Goal: Navigation & Orientation: Find specific page/section

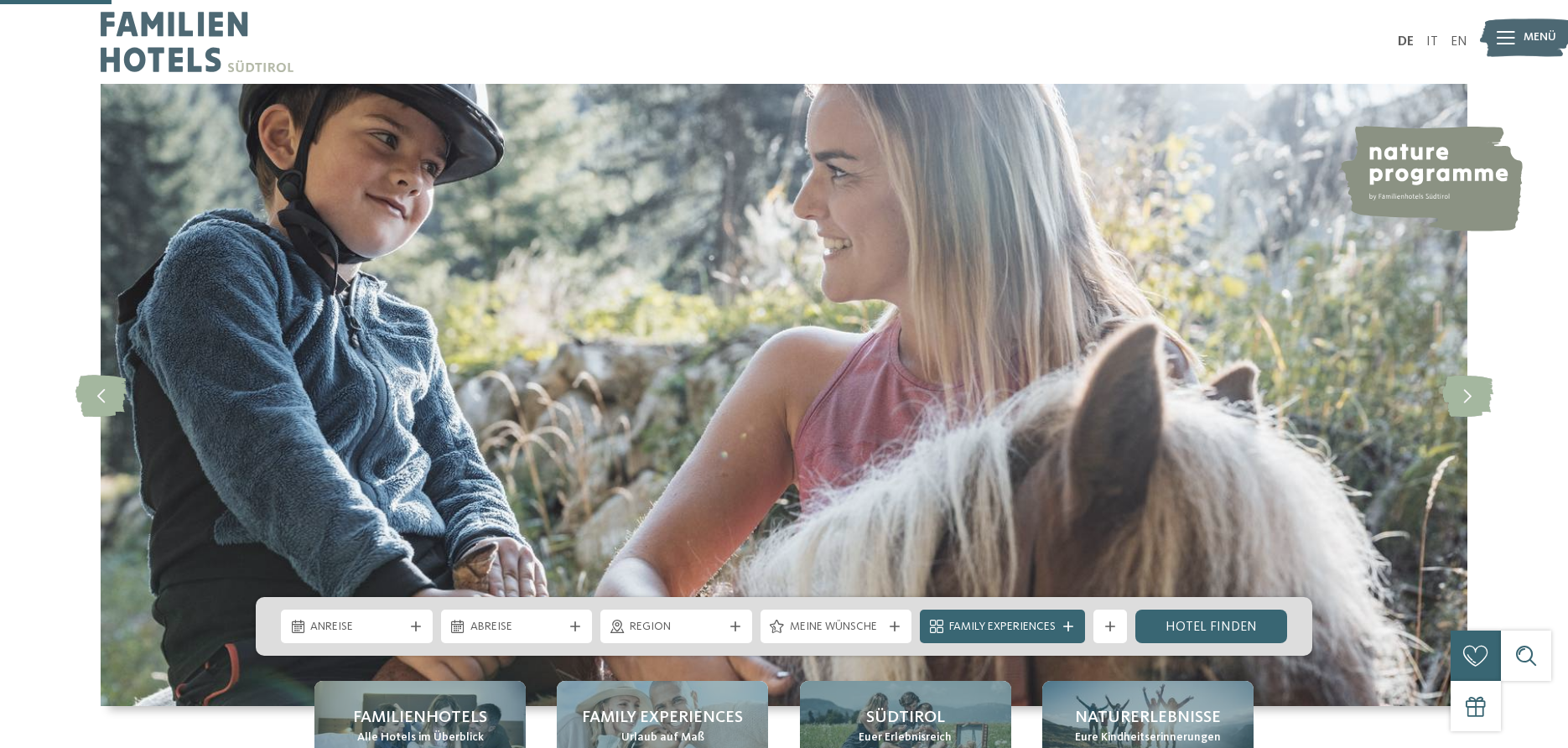
scroll to position [513, 0]
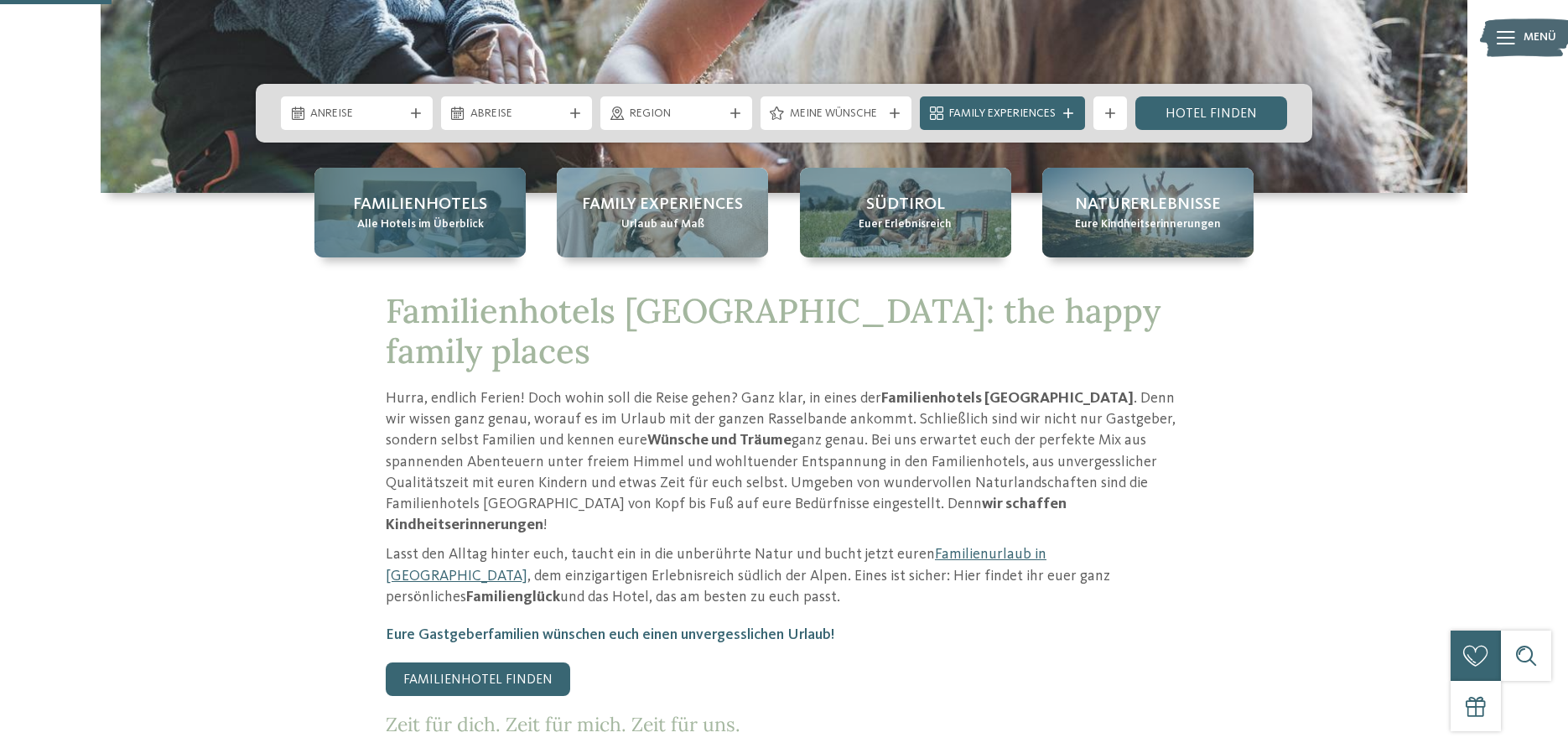
click at [455, 243] on div "Familienhotels Alle Hotels im Überblick" at bounding box center [419, 213] width 211 height 90
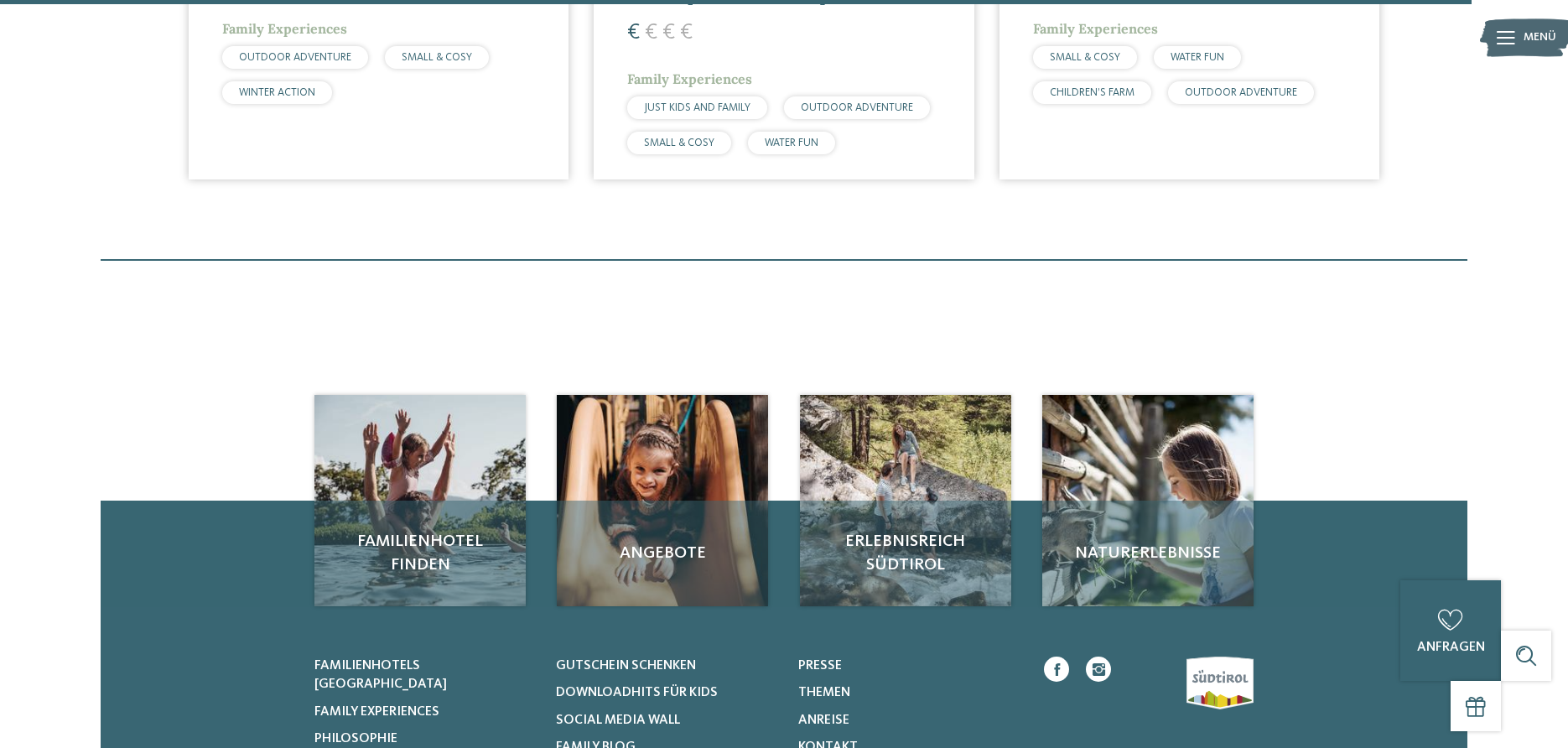
scroll to position [5656, 0]
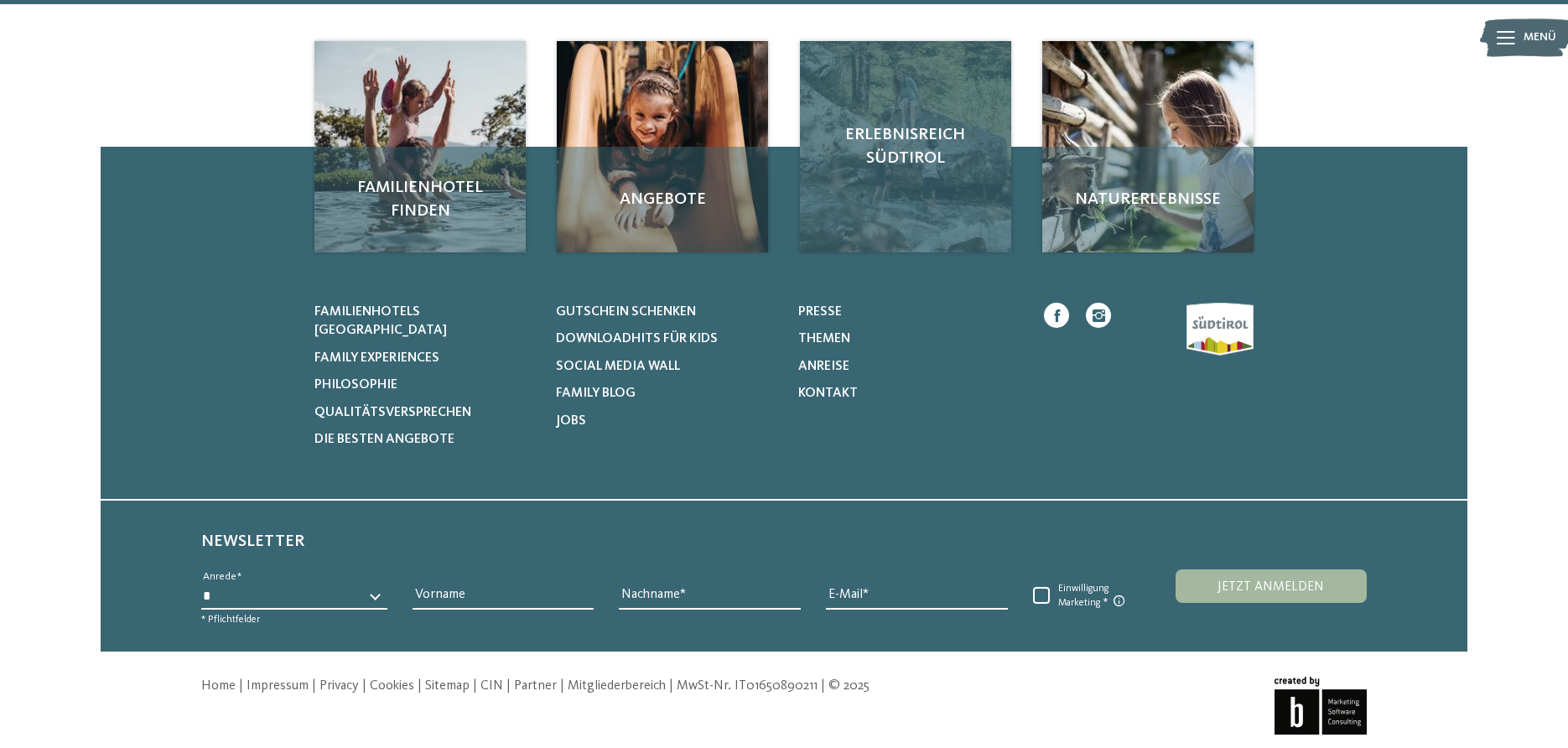
click at [895, 123] on span "Erlebnisreich Südtirol" at bounding box center [906, 146] width 178 height 47
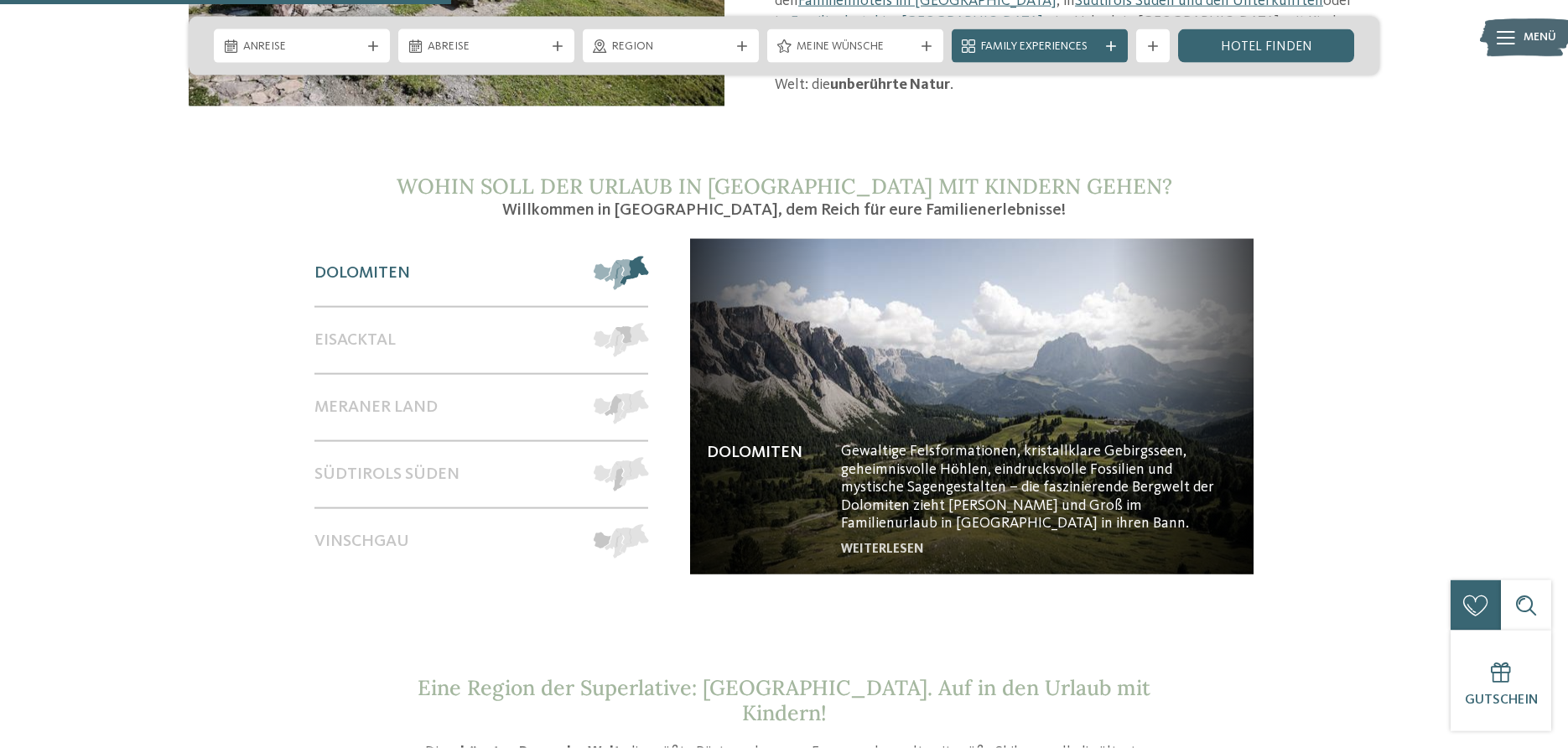
scroll to position [1283, 0]
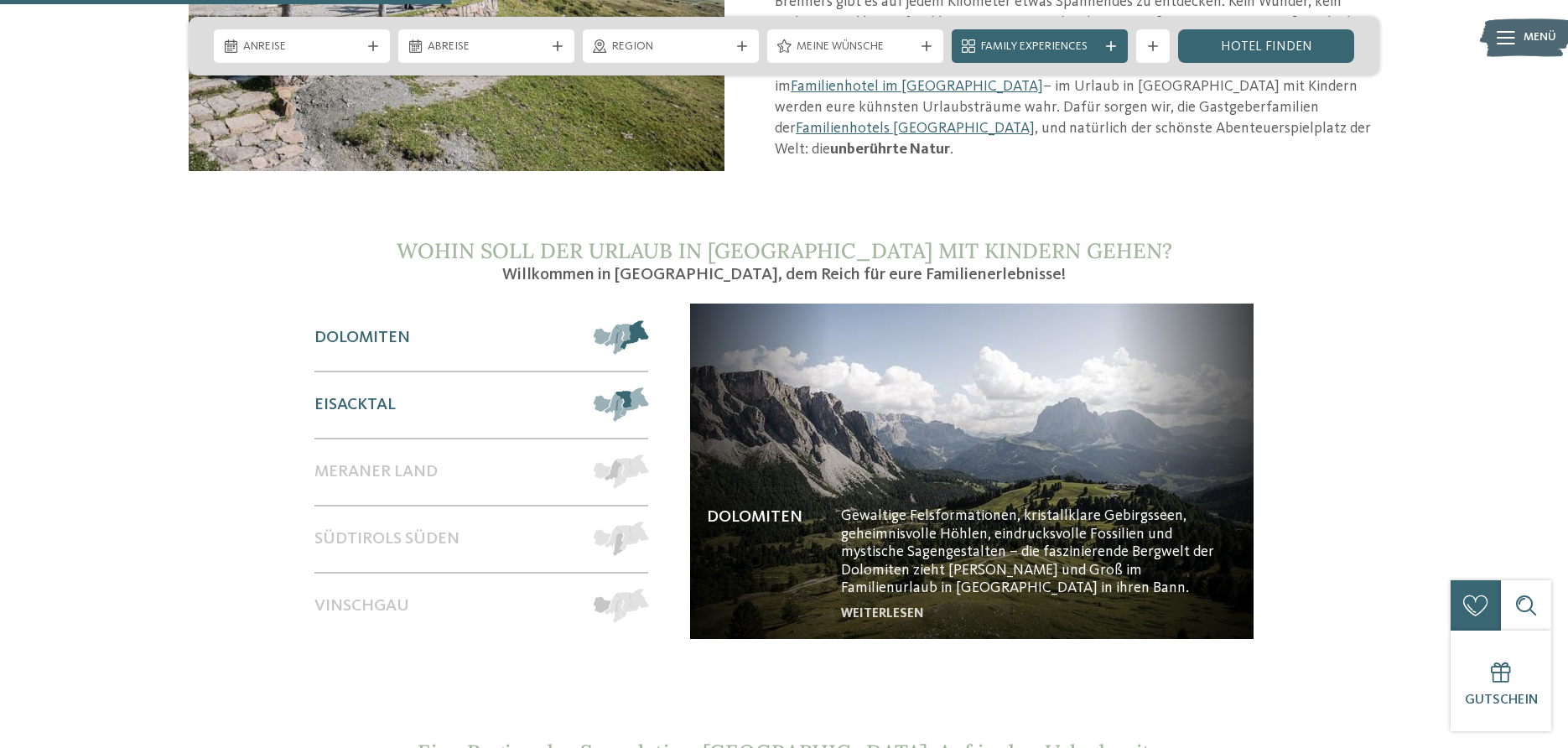
click at [430, 387] on div "Eisacktal" at bounding box center [446, 404] width 263 height 65
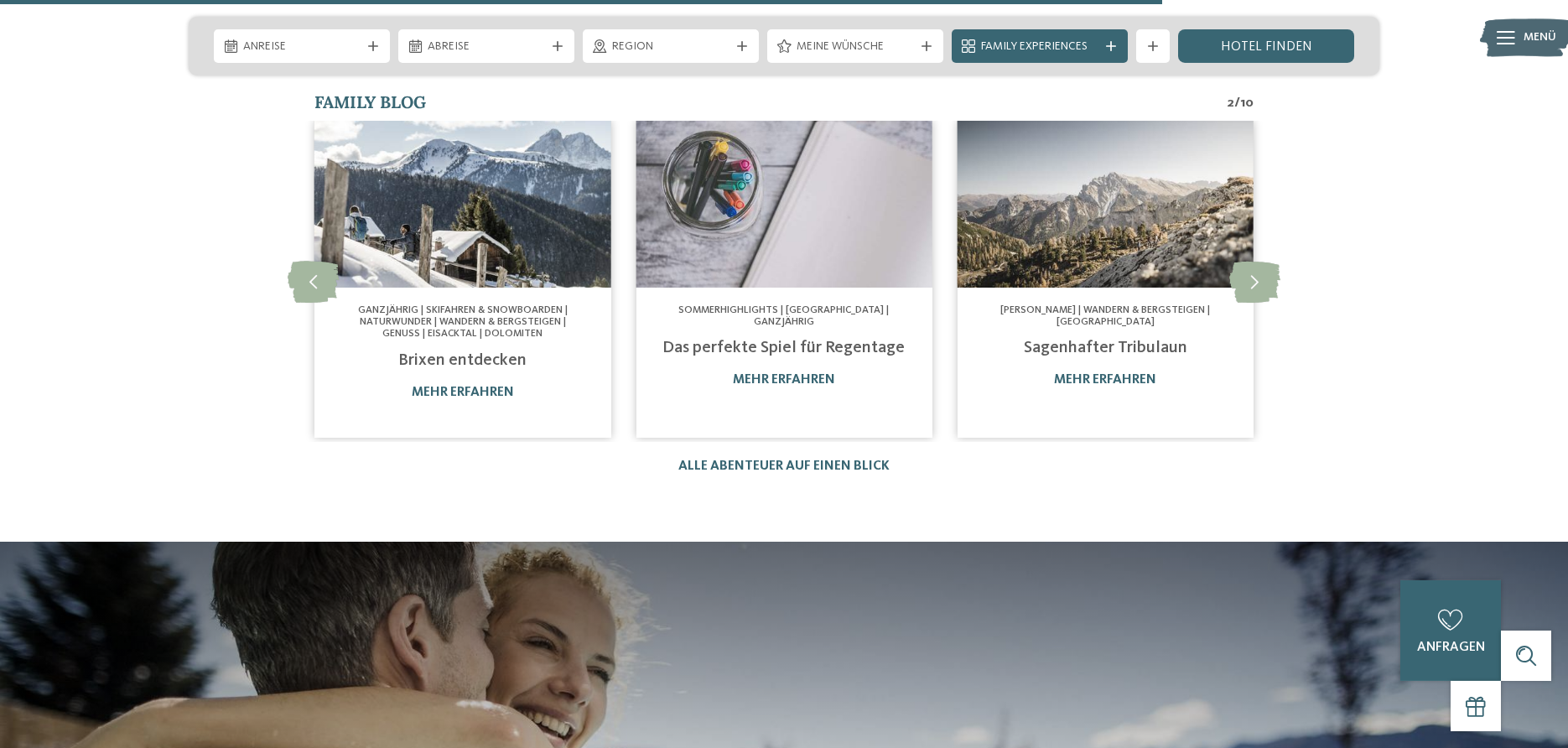
scroll to position [3078, 0]
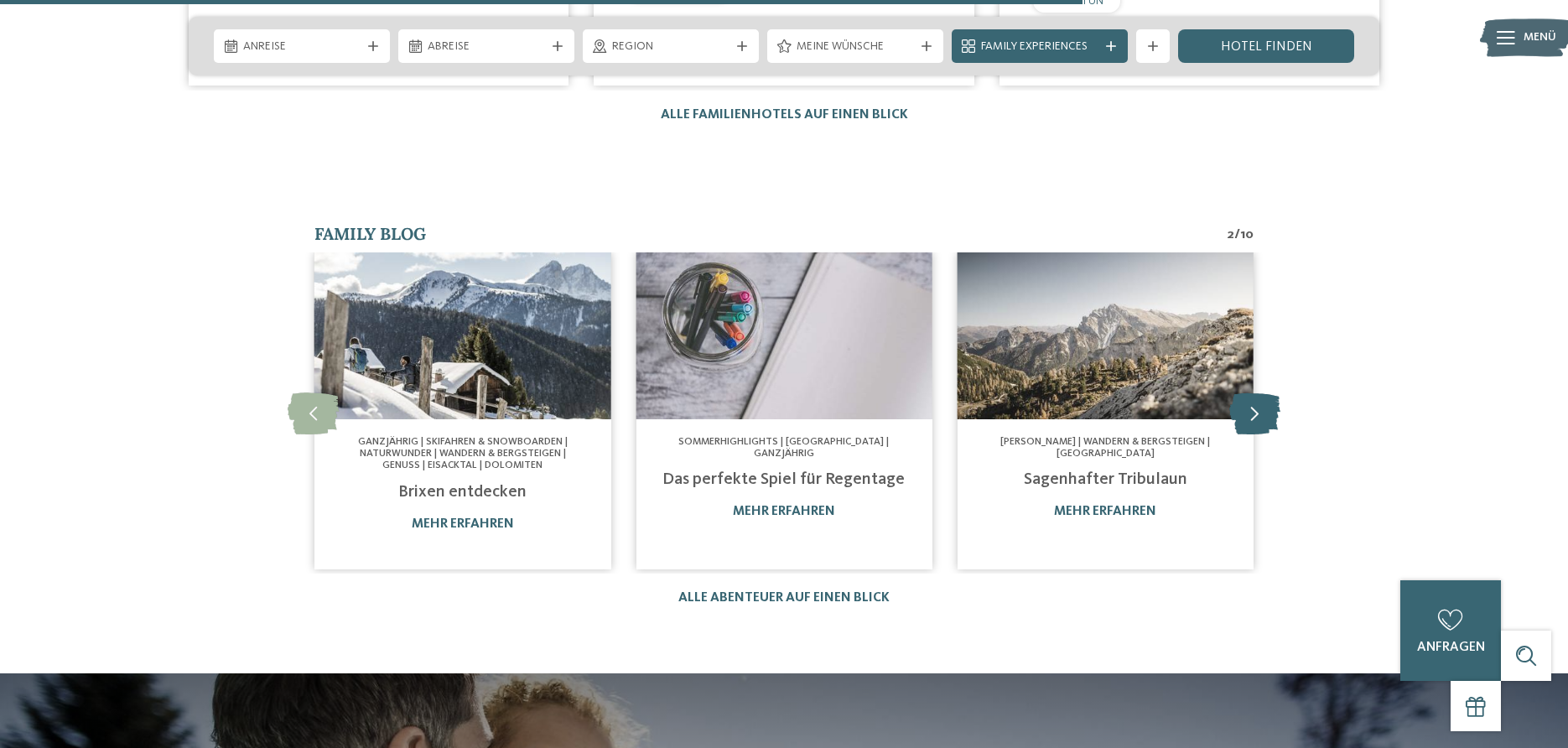
click at [1265, 391] on icon at bounding box center [1255, 412] width 51 height 42
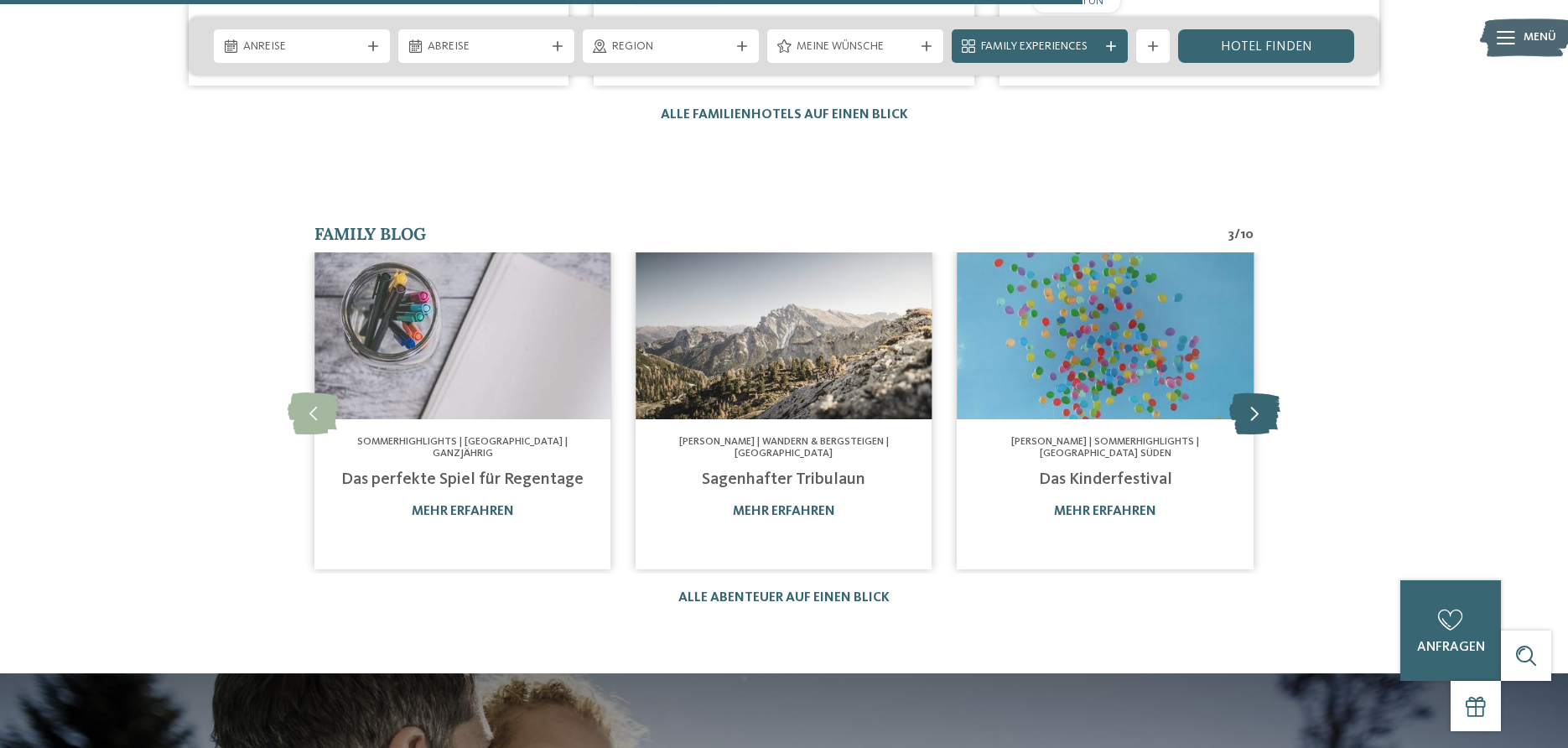
click at [1272, 391] on icon at bounding box center [1255, 412] width 51 height 42
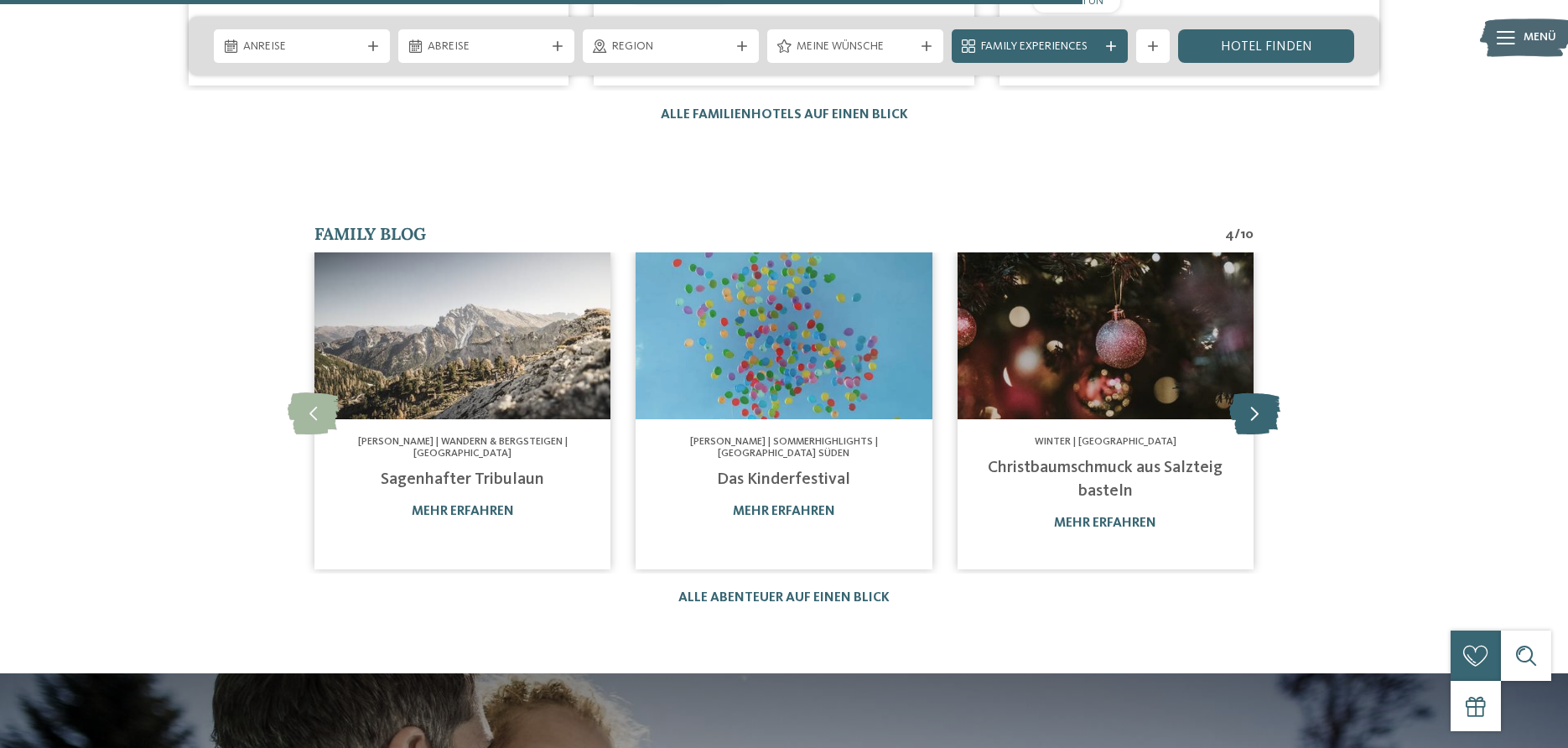
click at [1272, 391] on icon at bounding box center [1255, 412] width 51 height 42
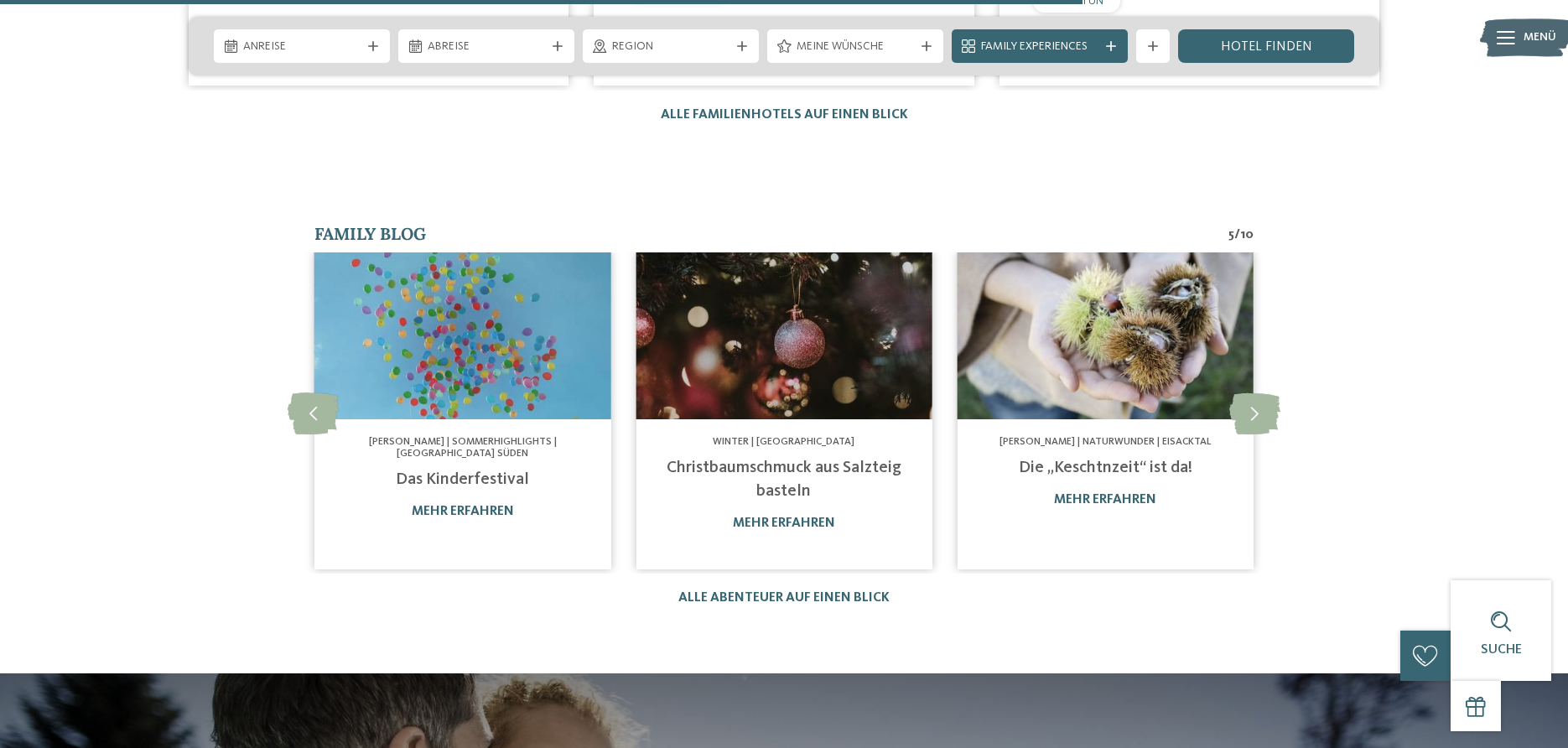
click at [1282, 339] on section "Family Blog 5 / 10 slide 8 to 10 of 10 Winter | Genuss | Ganz Südtirol" at bounding box center [784, 414] width 1140 height 382
click at [1242, 391] on icon at bounding box center [1255, 412] width 51 height 42
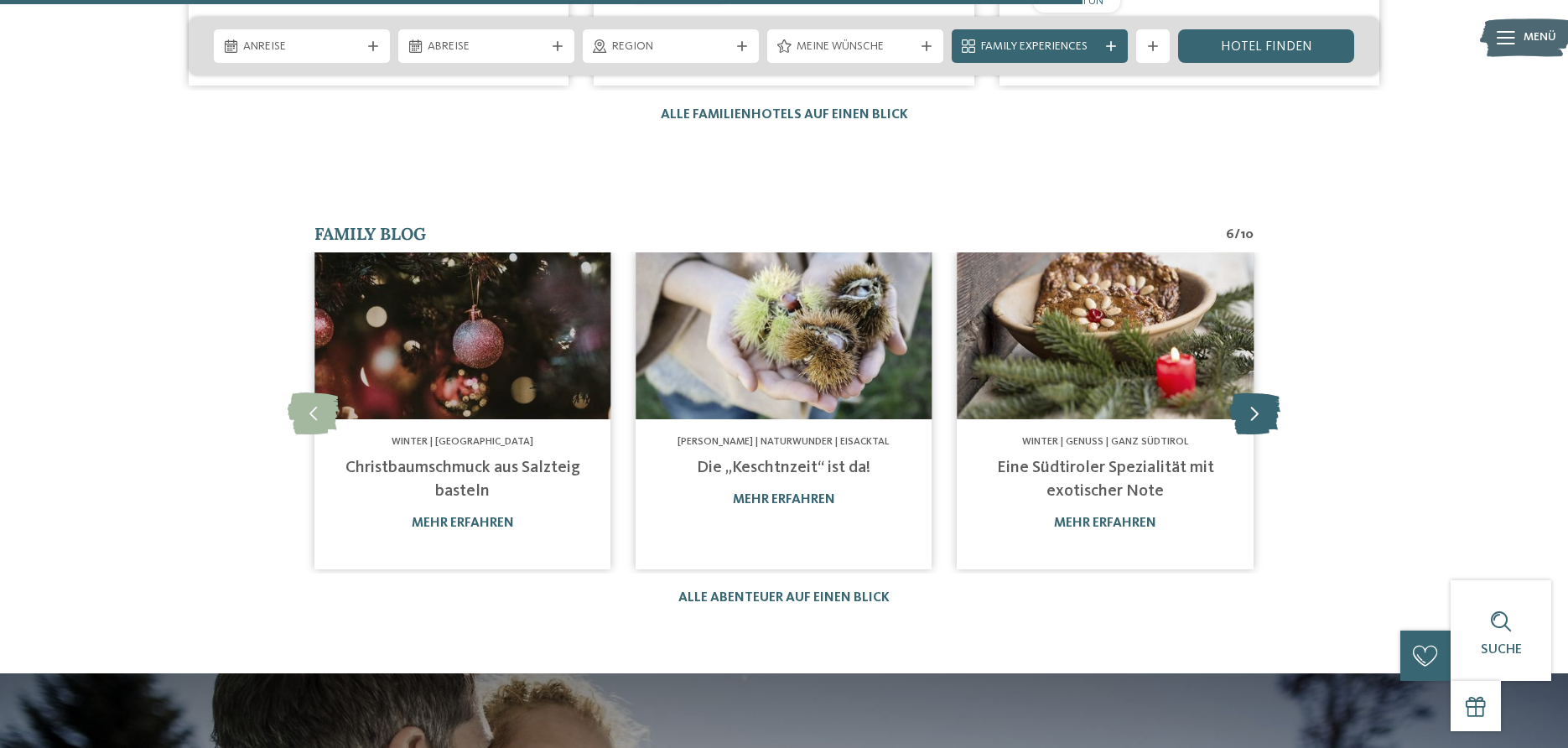
click at [1242, 391] on icon at bounding box center [1255, 412] width 51 height 42
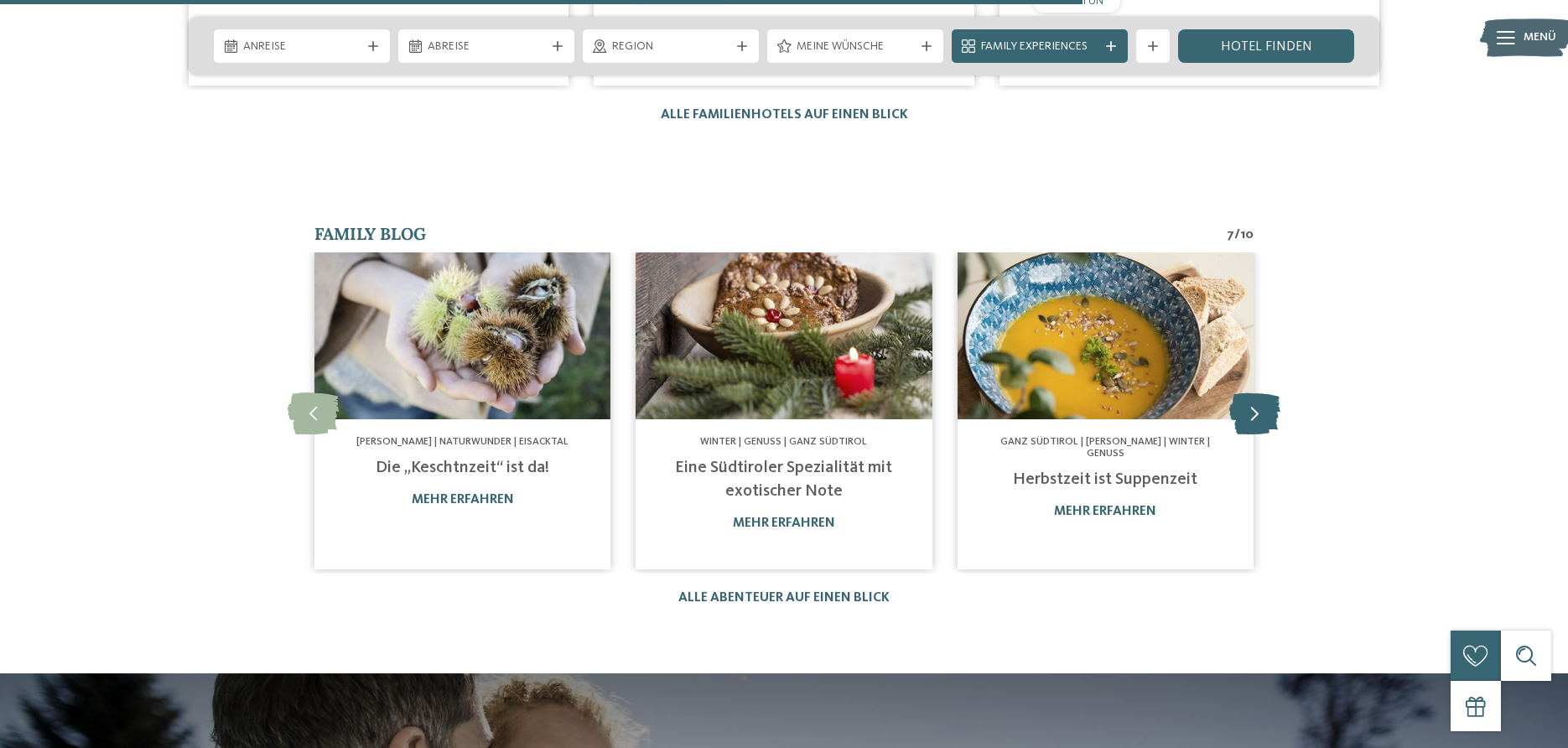
click at [1242, 391] on icon at bounding box center [1255, 412] width 51 height 42
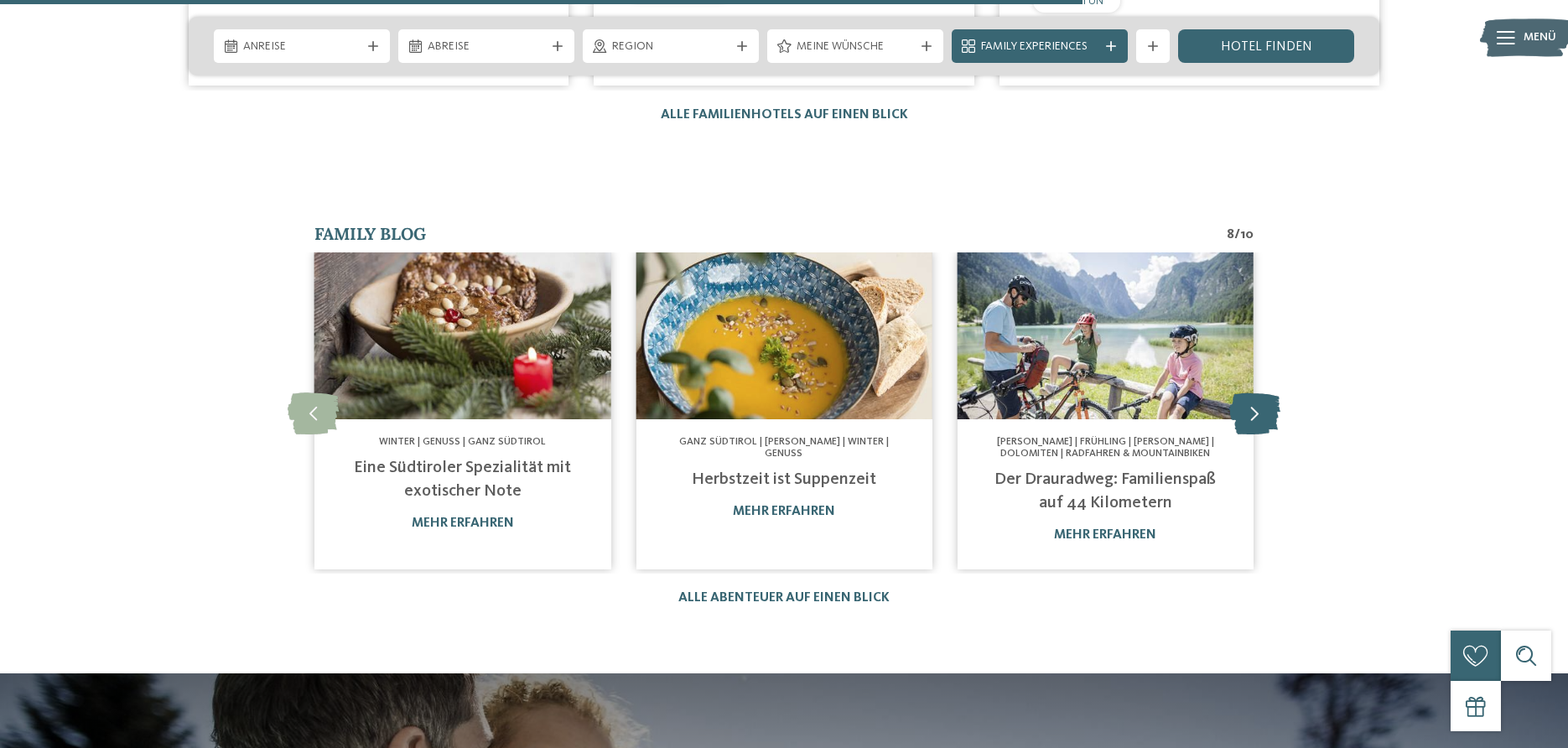
click at [1242, 391] on icon at bounding box center [1255, 412] width 51 height 42
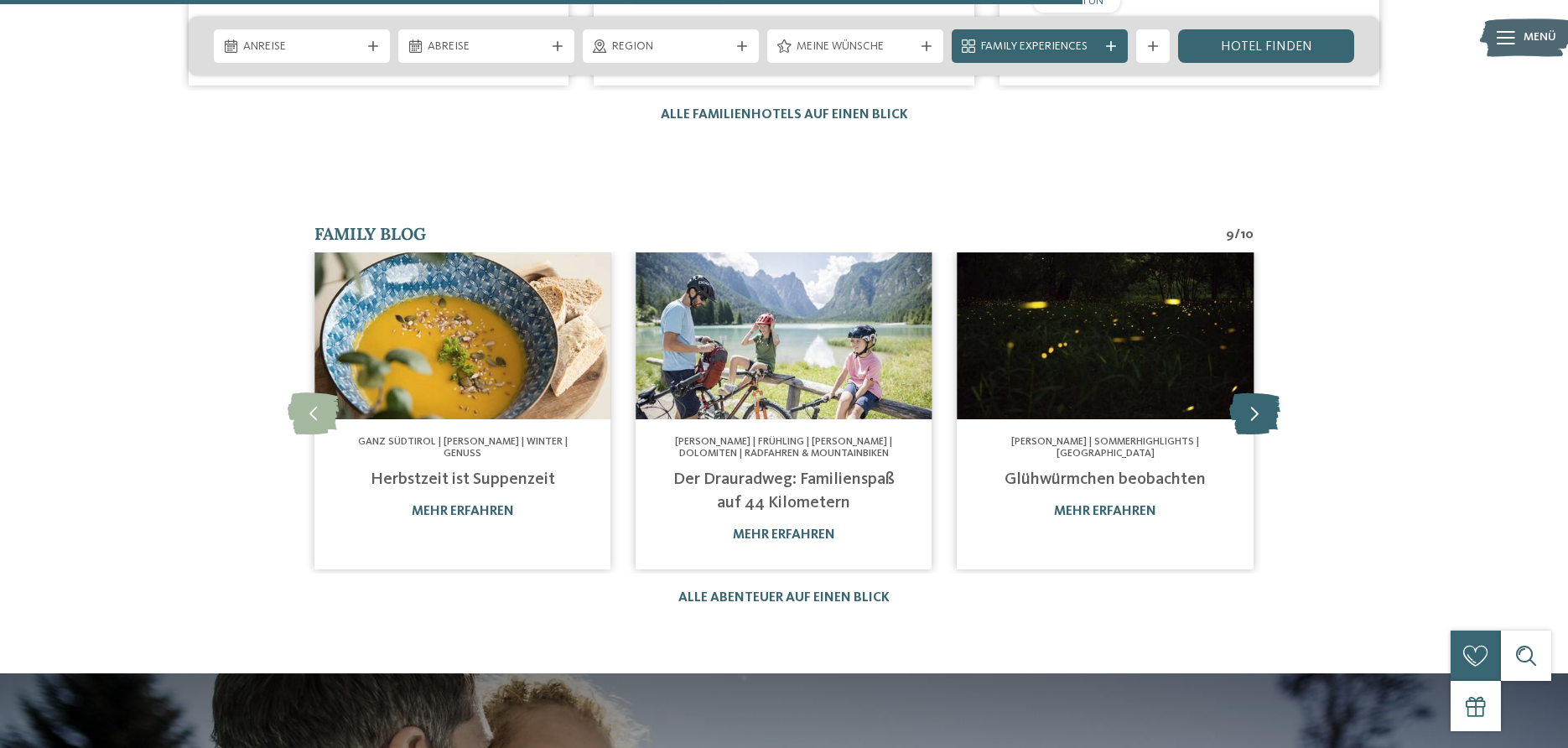
click at [1243, 391] on icon at bounding box center [1255, 412] width 51 height 42
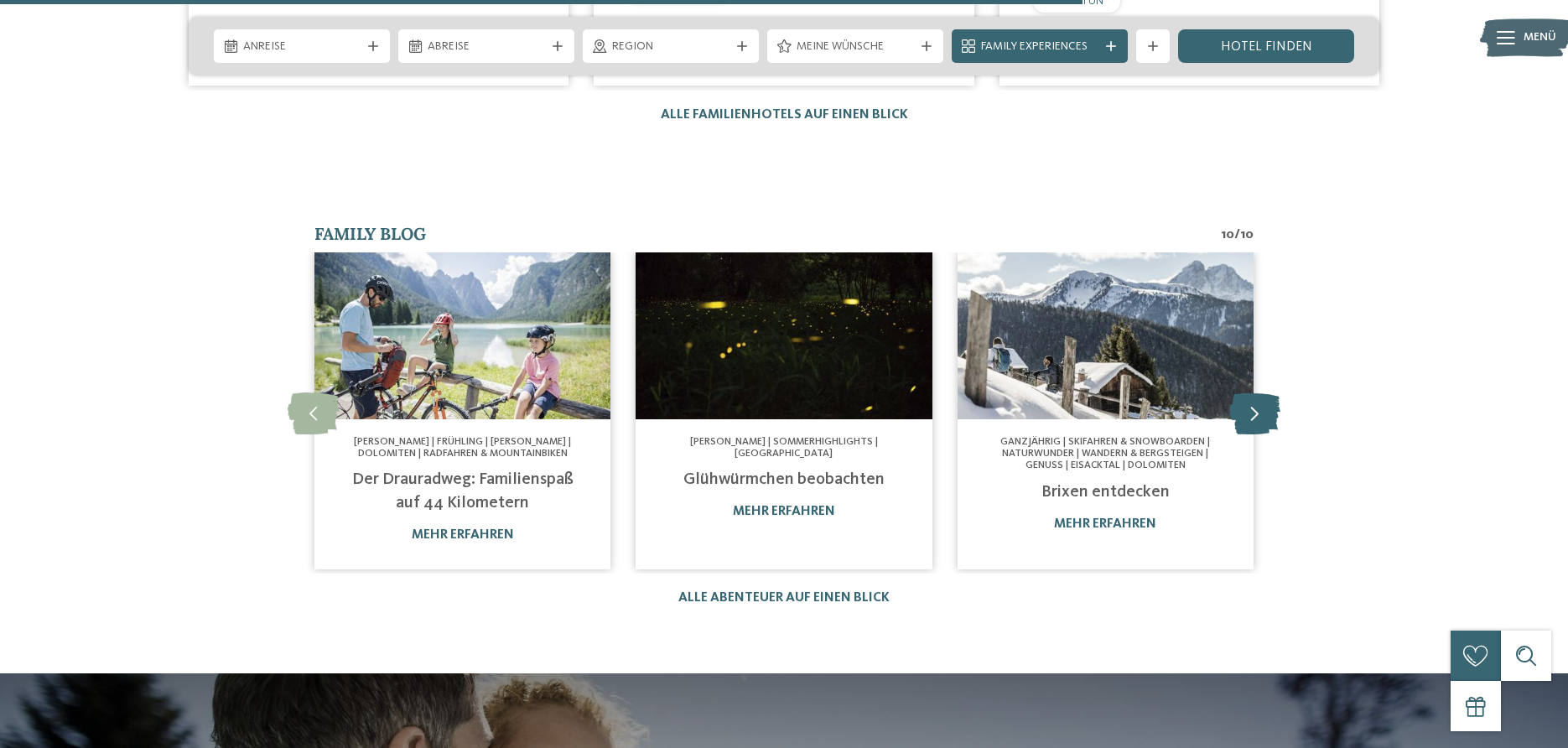
drag, startPoint x: 1246, startPoint y: 345, endPoint x: 1250, endPoint y: 352, distance: 8.1
click at [1248, 391] on icon at bounding box center [1255, 412] width 51 height 42
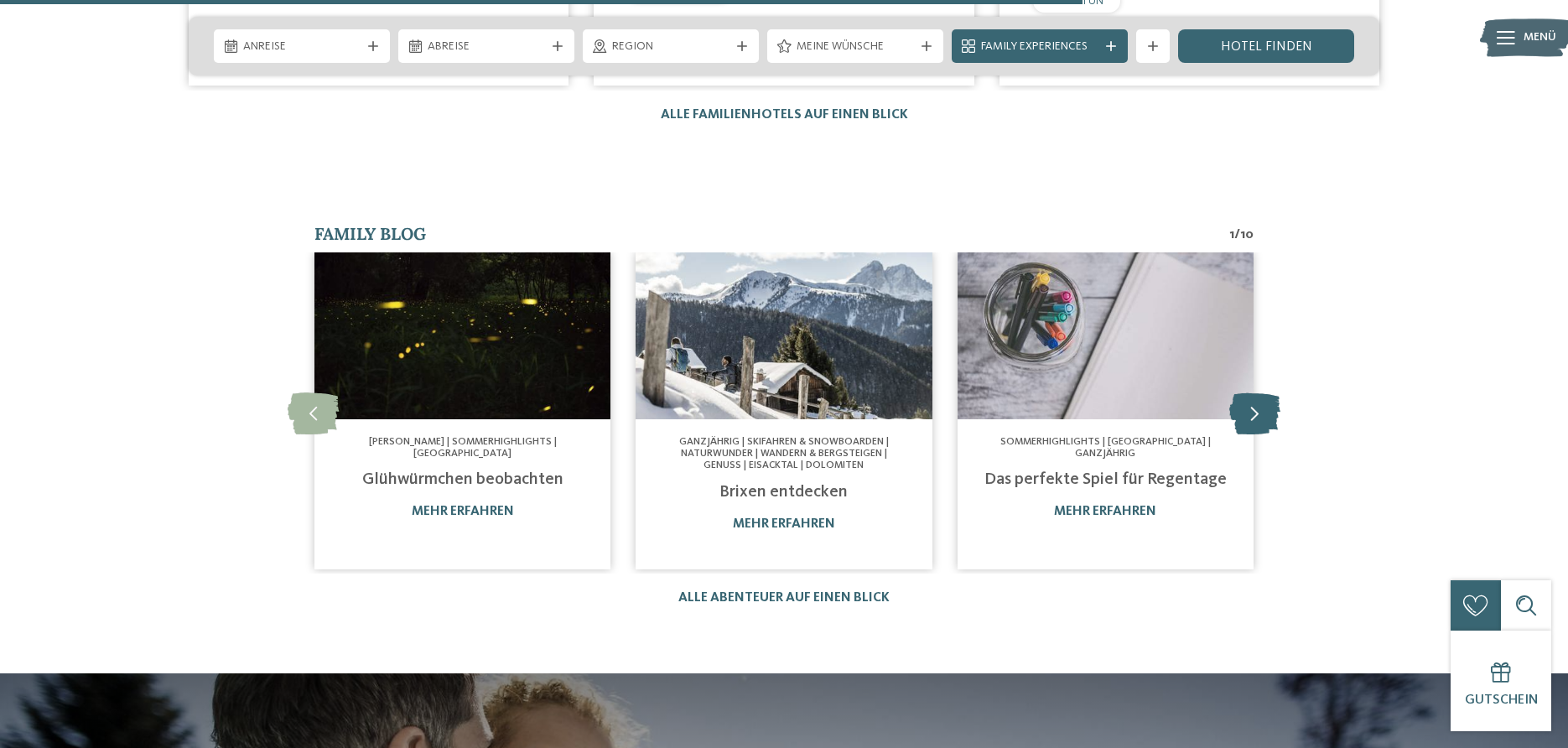
click at [1249, 391] on icon at bounding box center [1255, 412] width 51 height 42
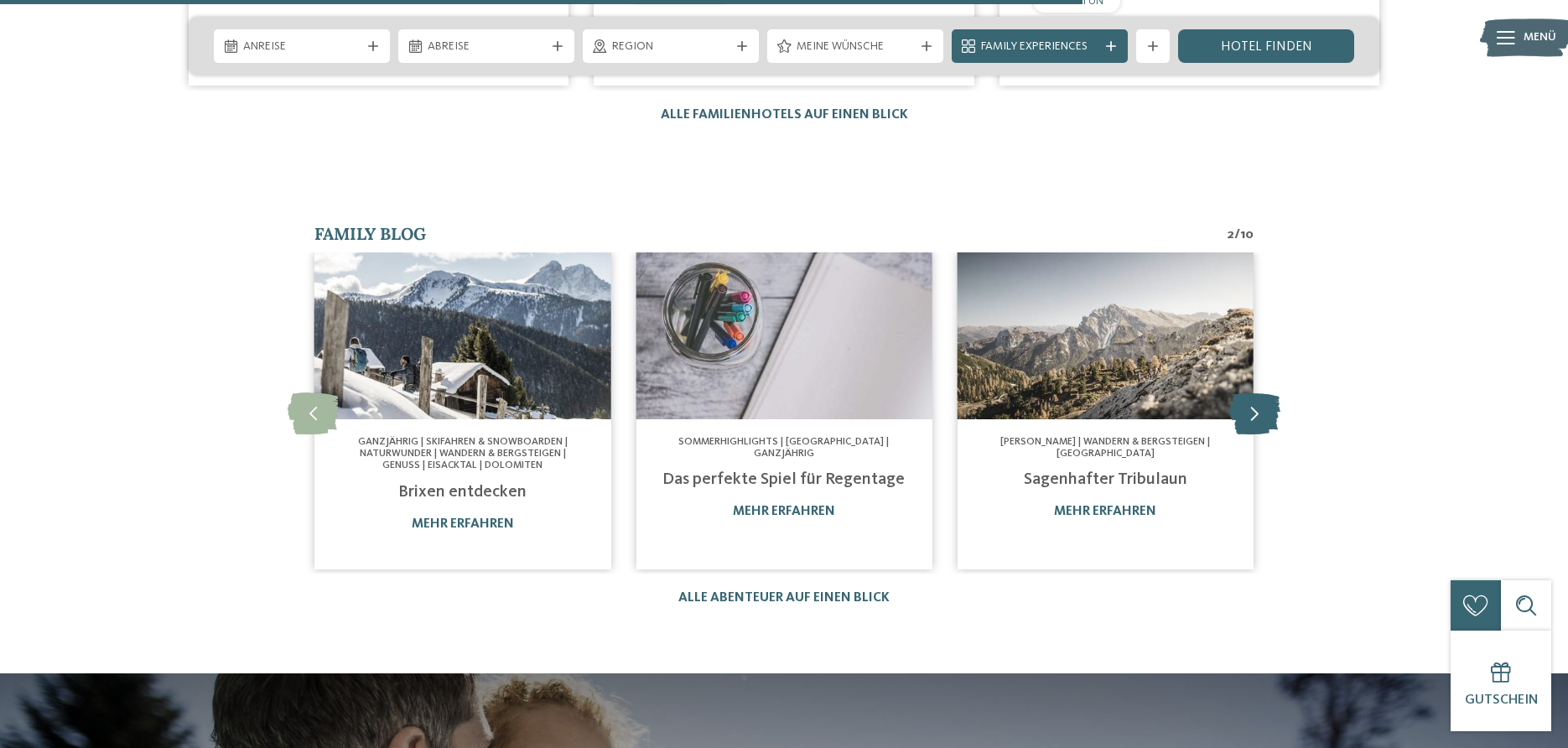
click at [1249, 391] on icon at bounding box center [1255, 412] width 51 height 42
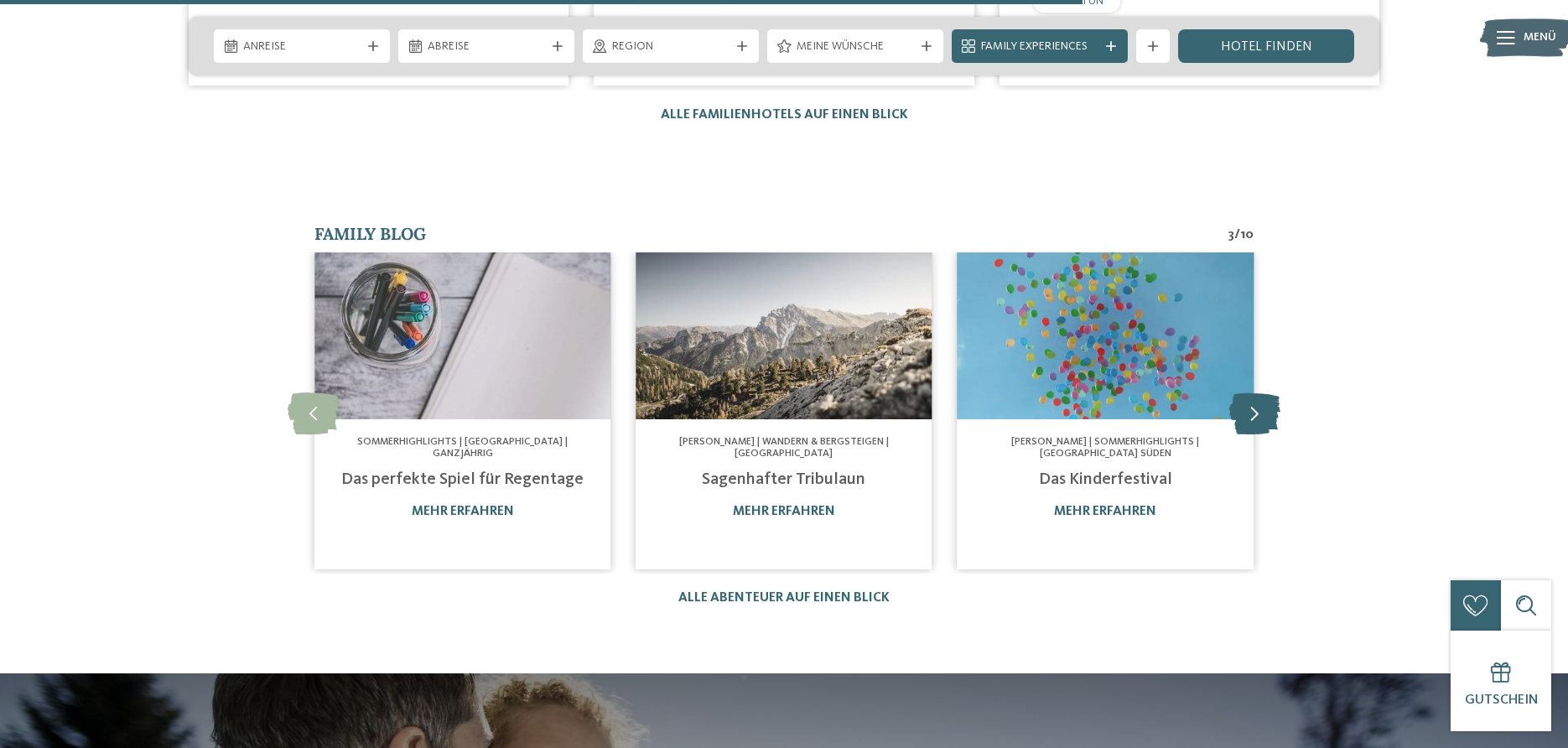
click at [1249, 391] on icon at bounding box center [1255, 412] width 51 height 42
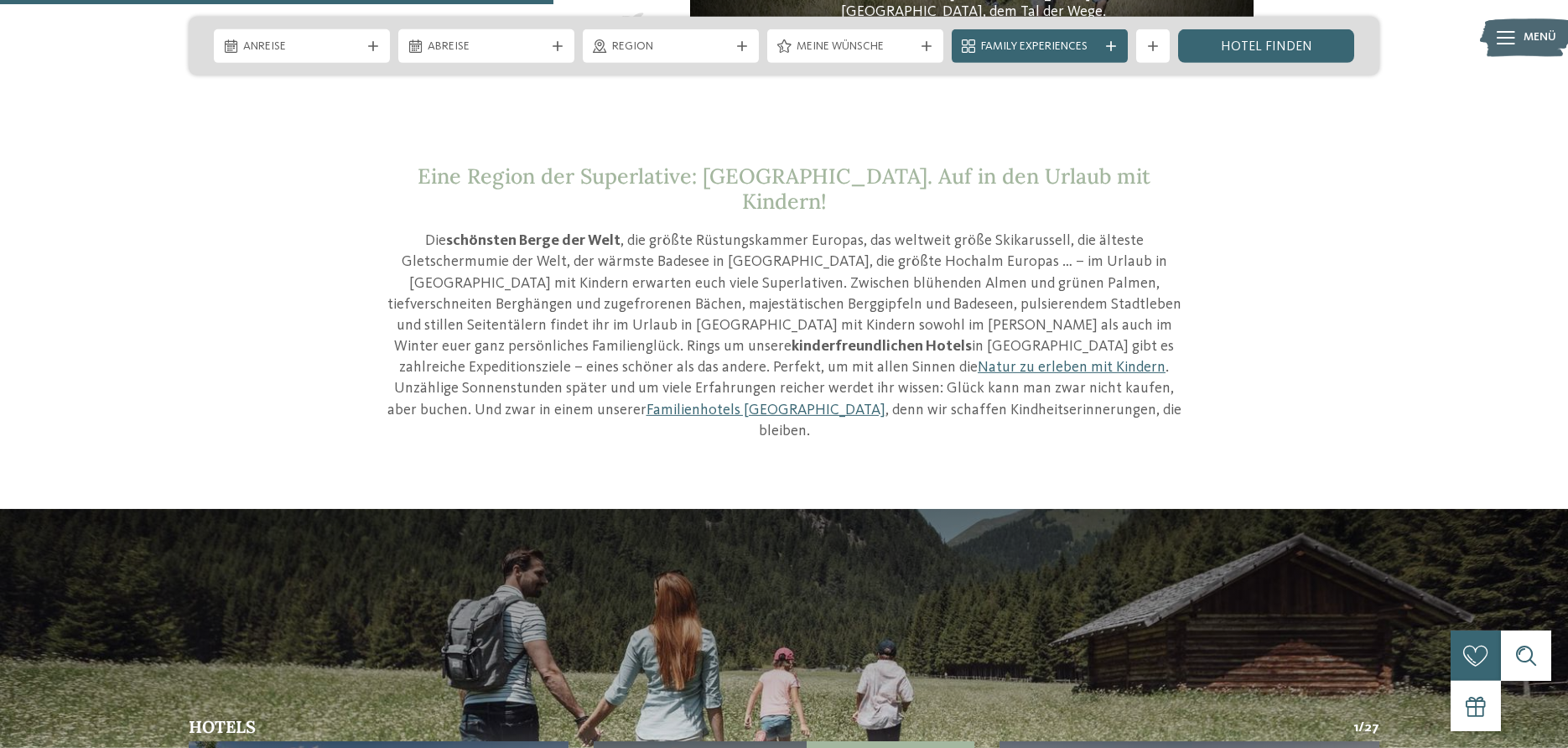
scroll to position [1539, 0]
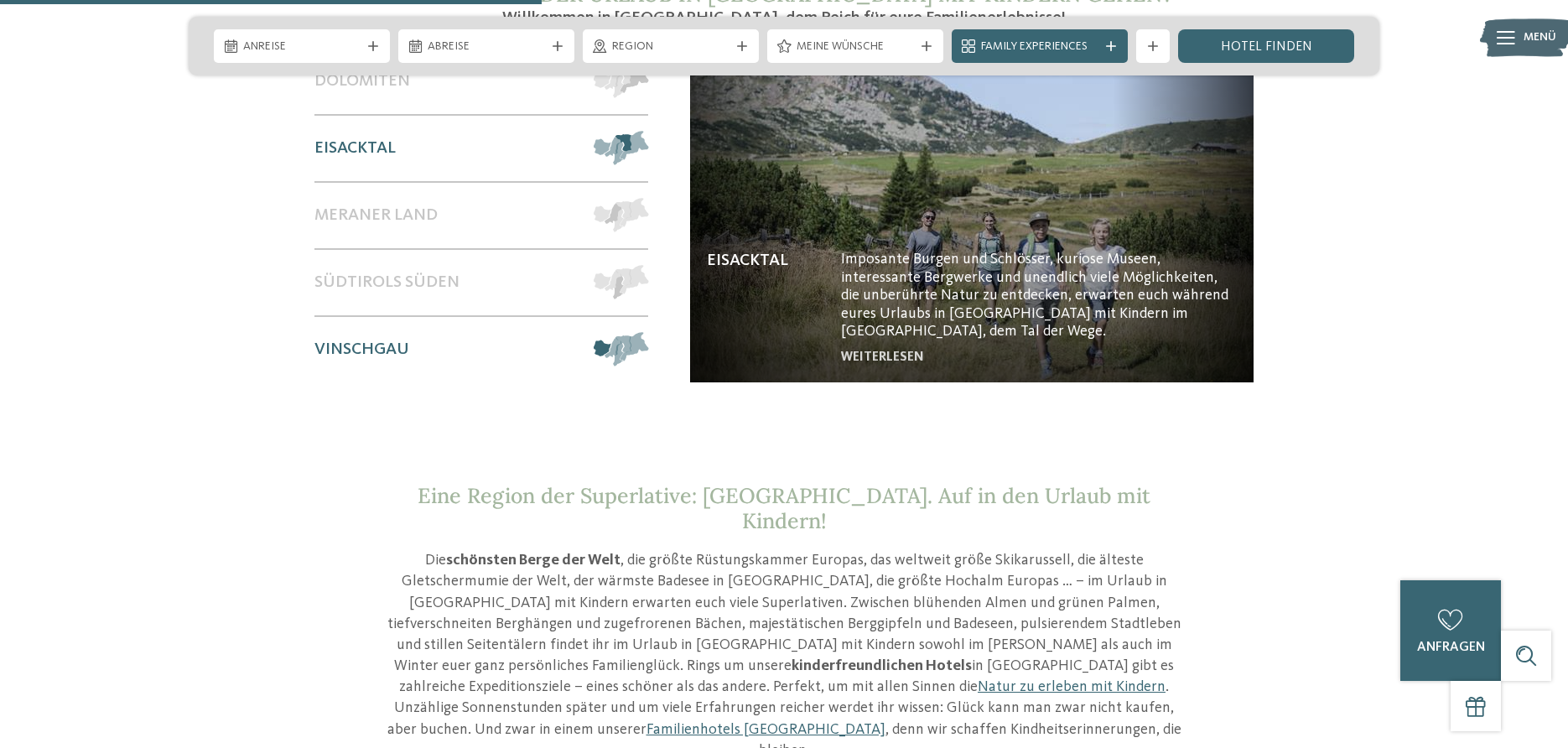
click at [407, 340] on span "Vinschgau" at bounding box center [362, 350] width 95 height 20
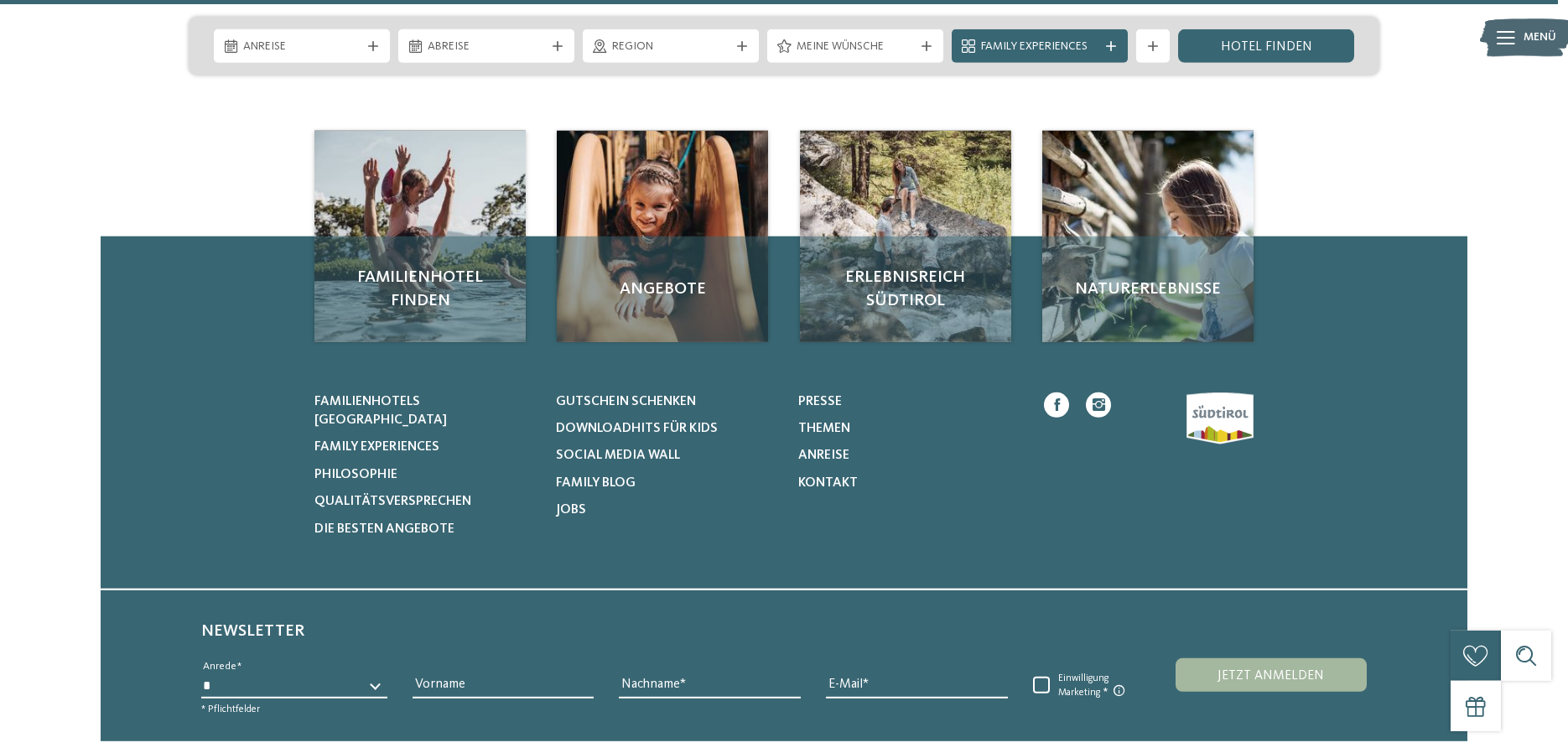
scroll to position [4446, 0]
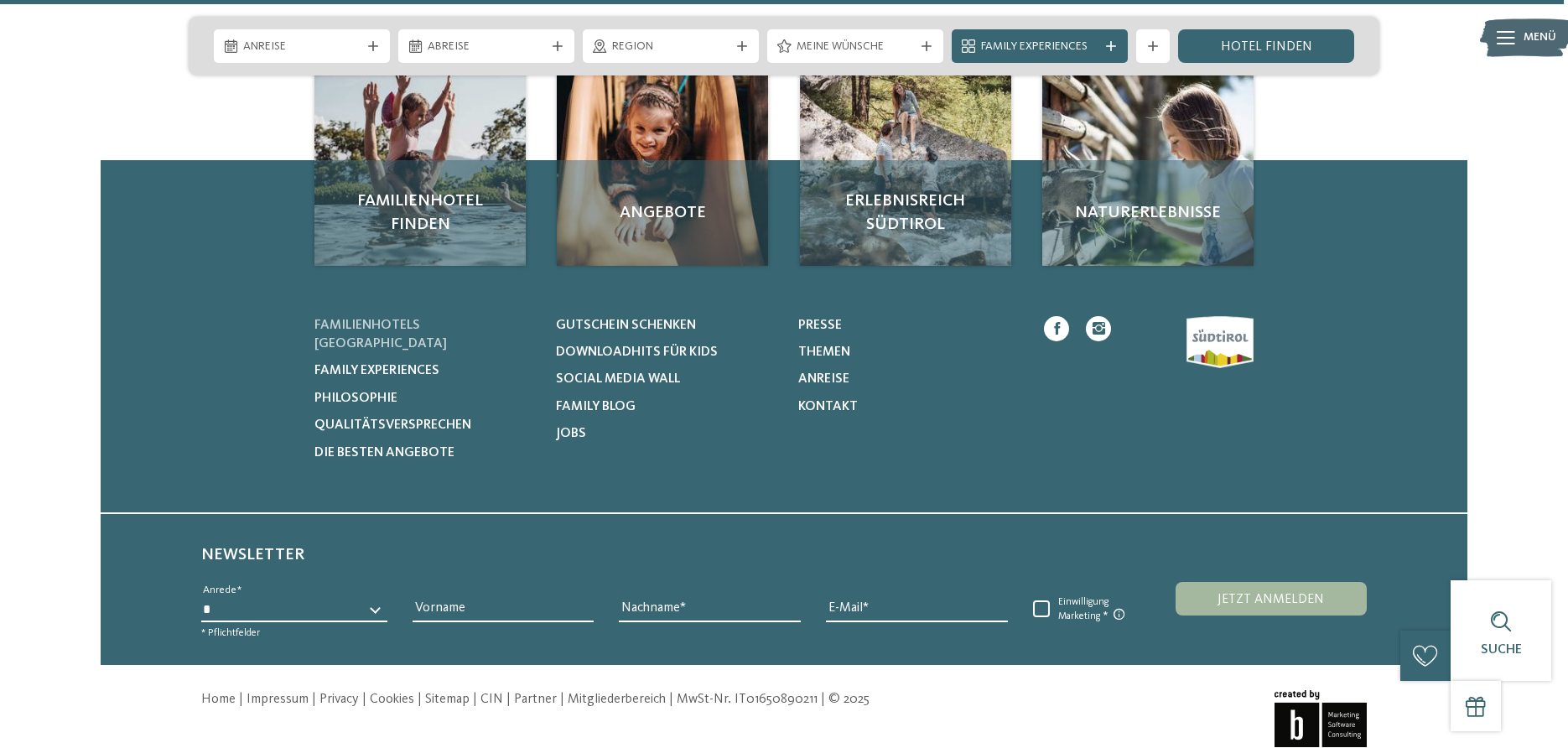
click at [401, 319] on span "Familienhotels [GEOGRAPHIC_DATA]" at bounding box center [380, 335] width 132 height 32
